Goal: Connect with others: Connect with others

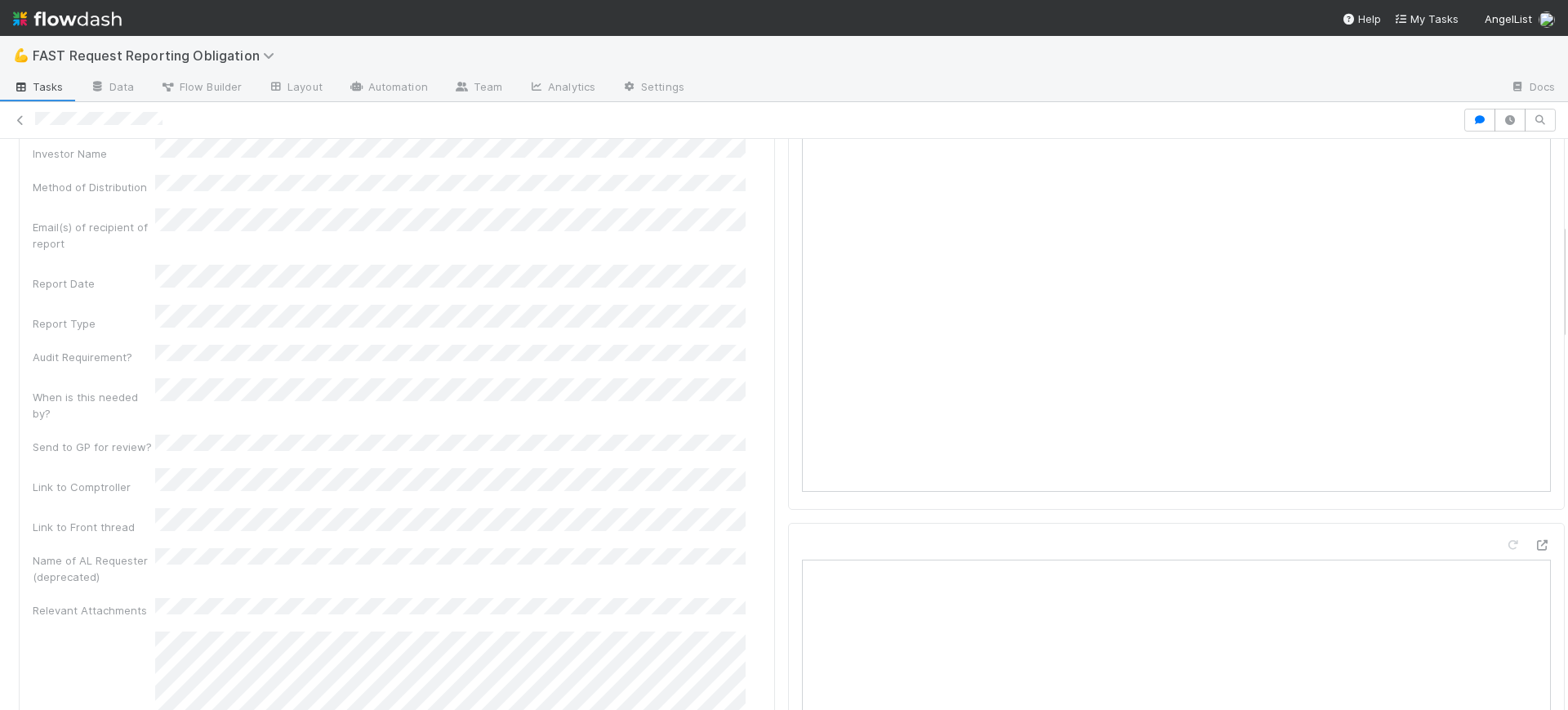
scroll to position [531, 0]
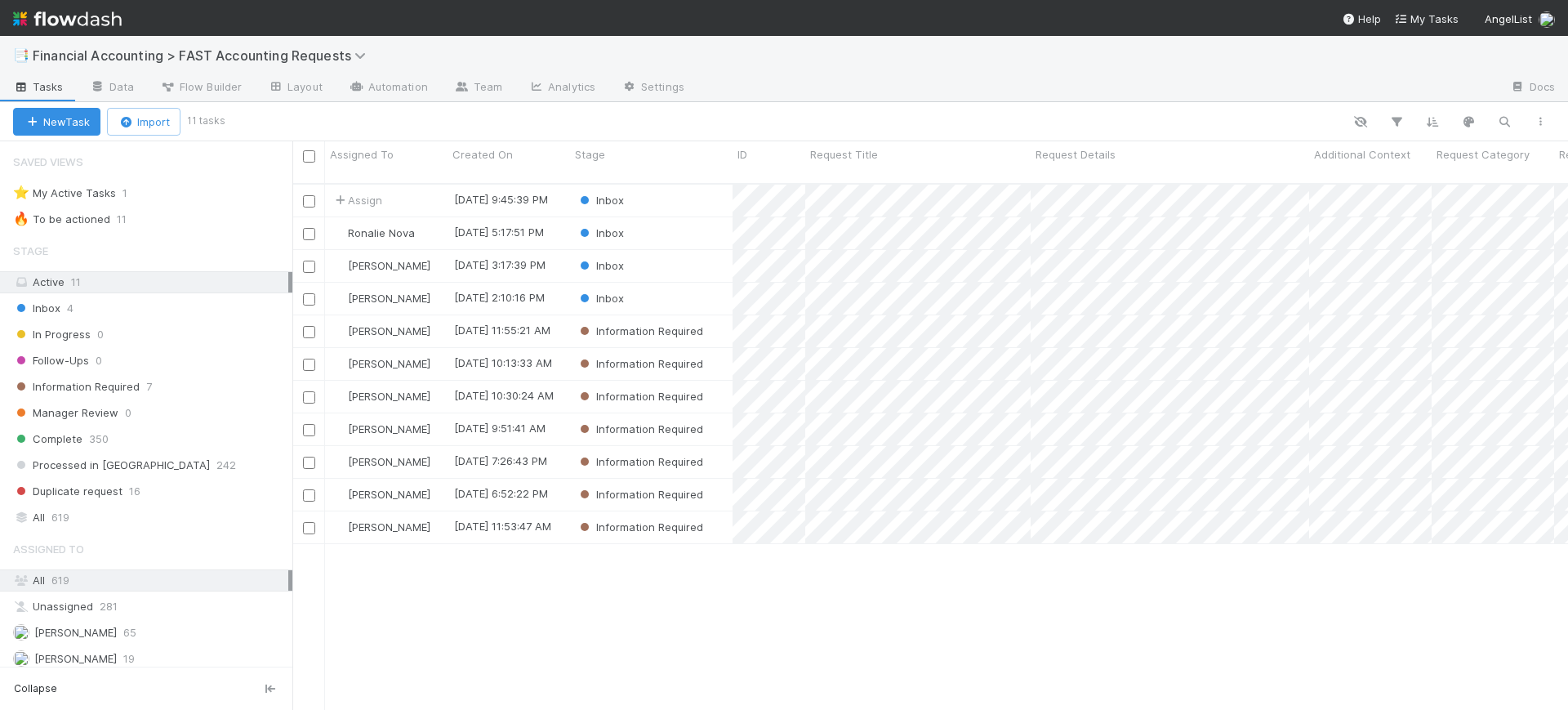
scroll to position [525, 1260]
click at [479, 90] on link "Team" at bounding box center [478, 88] width 74 height 26
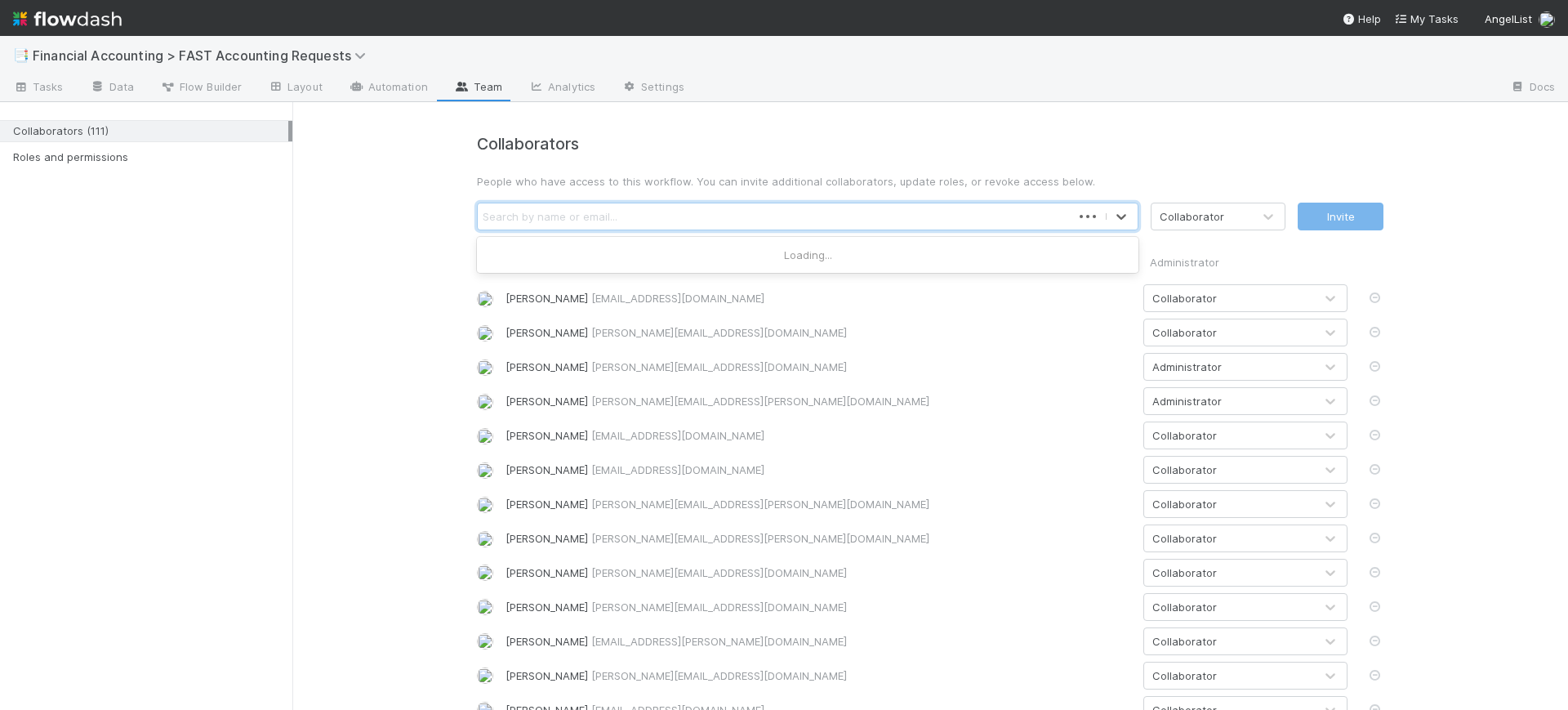
click at [606, 209] on div "Search by name or email..." at bounding box center [550, 216] width 135 height 17
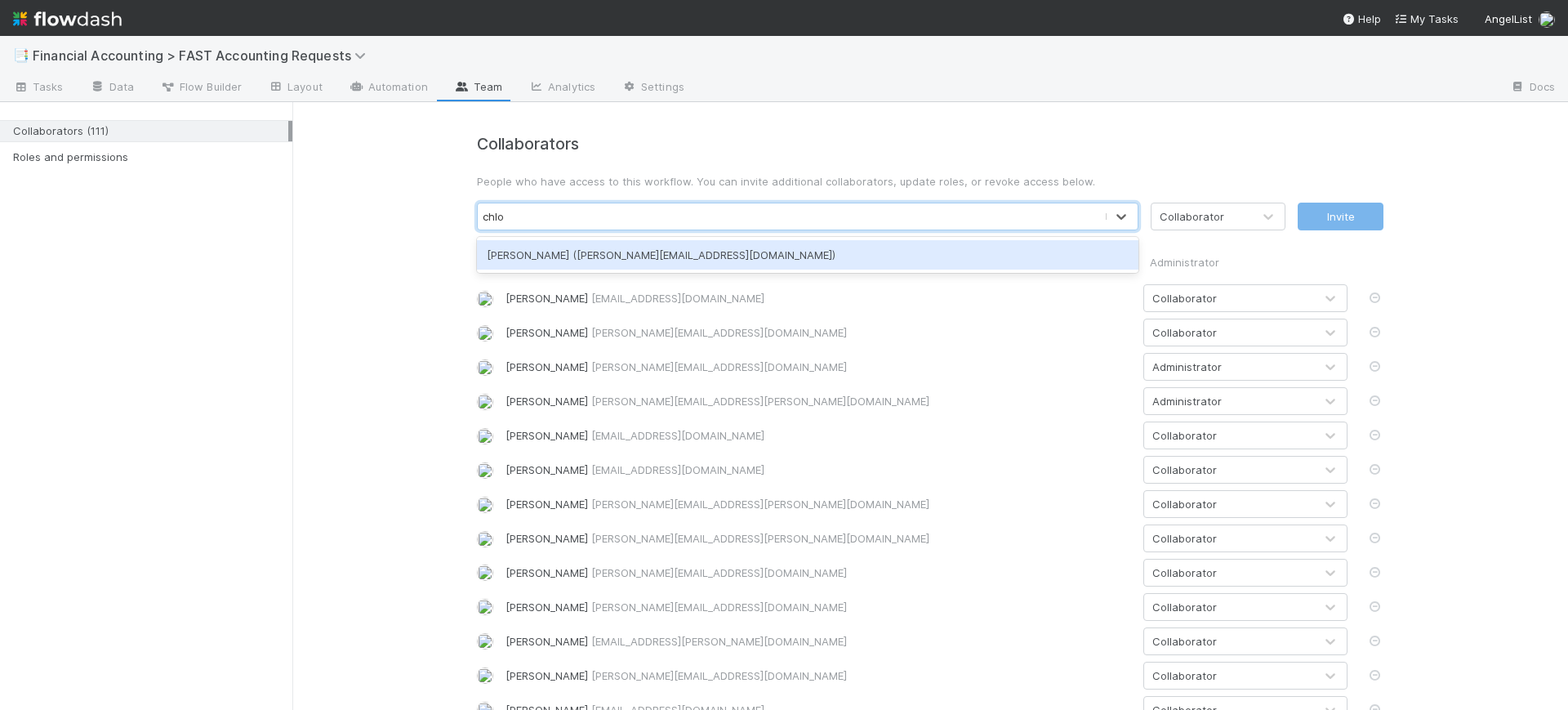
type input "[PERSON_NAME]"
click at [621, 253] on div "[PERSON_NAME] ([PERSON_NAME][EMAIL_ADDRESS][DOMAIN_NAME])" at bounding box center [807, 255] width 662 height 29
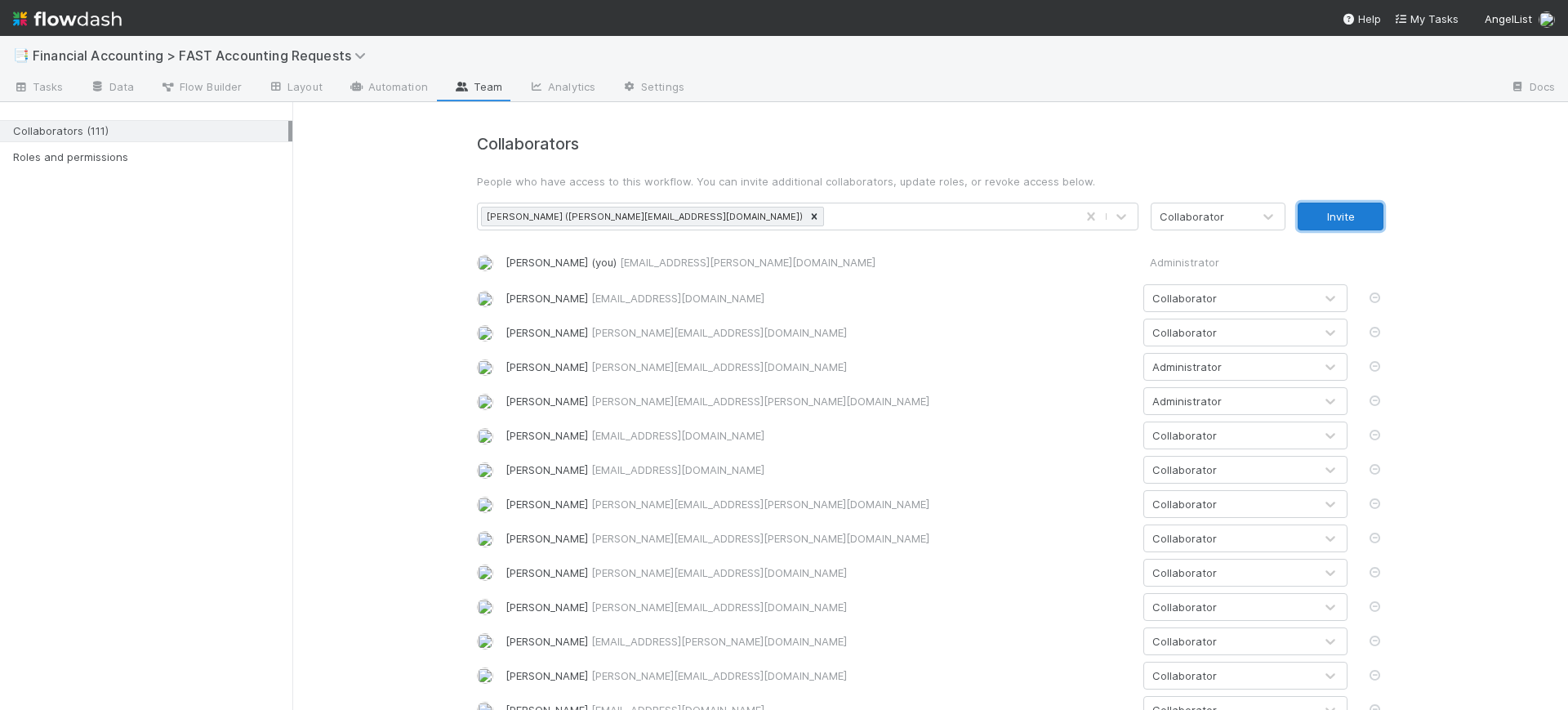
click at [1337, 205] on button "Invite" at bounding box center [1341, 216] width 86 height 27
